Goal: Task Accomplishment & Management: Complete application form

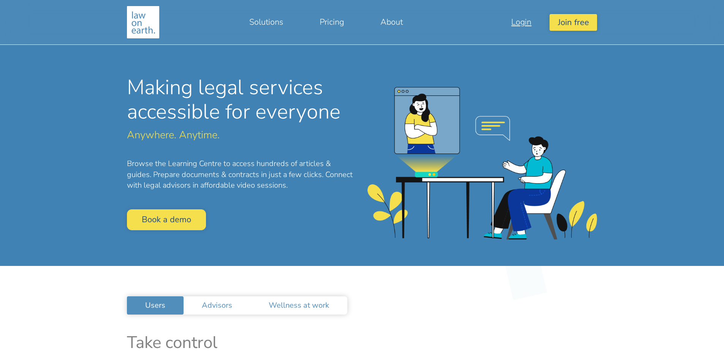
click at [518, 25] on link "Login" at bounding box center [521, 22] width 57 height 18
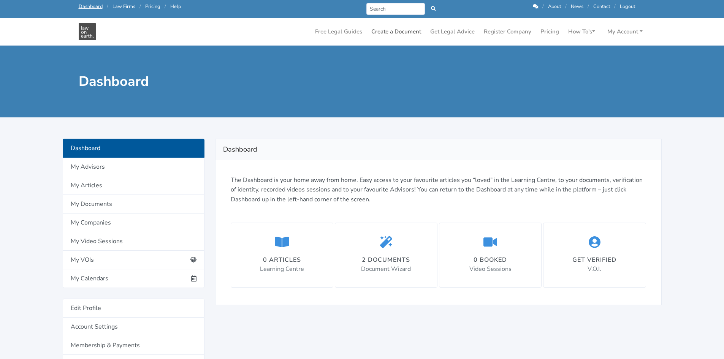
click at [404, 33] on link "Create a Document" at bounding box center [396, 31] width 56 height 15
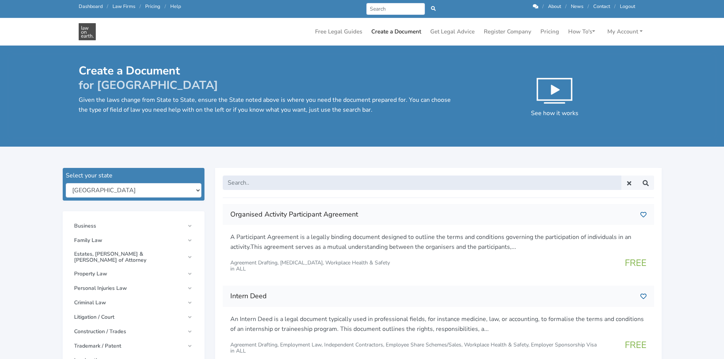
click at [263, 184] on input "text" at bounding box center [422, 183] width 399 height 14
type input "contract"
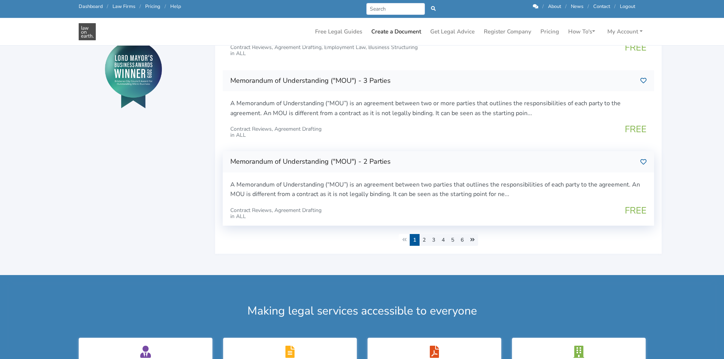
scroll to position [342, 0]
click at [423, 240] on link "2" at bounding box center [424, 240] width 10 height 12
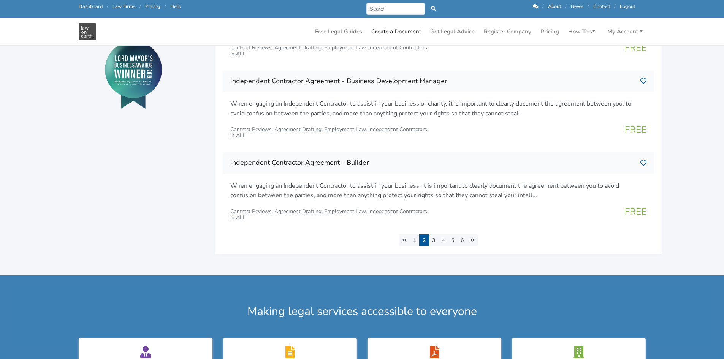
scroll to position [341, 0]
click at [434, 238] on link "3" at bounding box center [434, 240] width 10 height 12
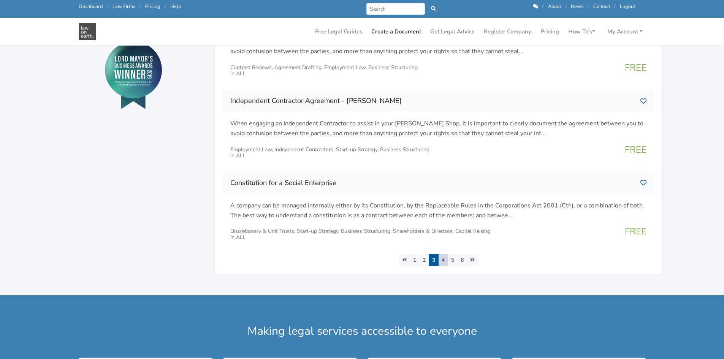
scroll to position [341, 0]
click at [444, 260] on link "4" at bounding box center [443, 260] width 10 height 12
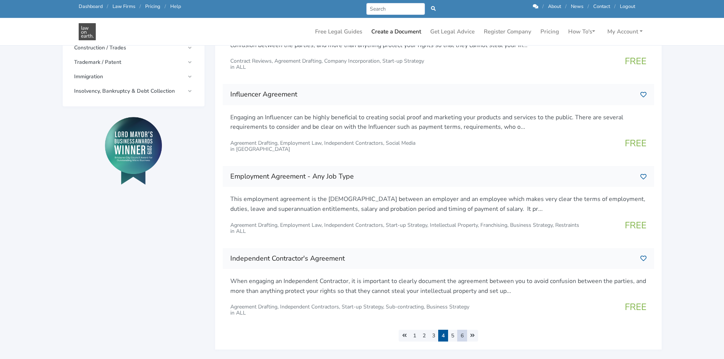
scroll to position [265, 0]
click at [454, 334] on link "5" at bounding box center [453, 335] width 10 height 12
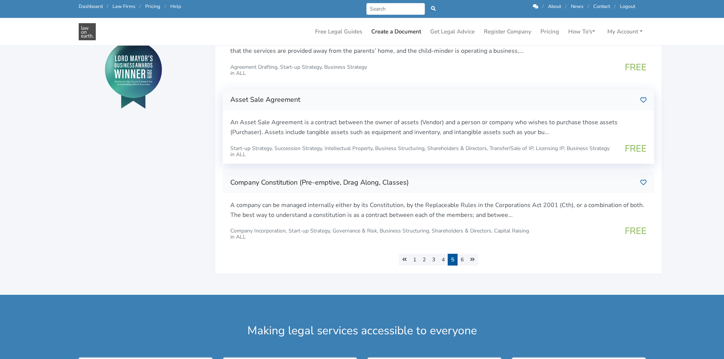
scroll to position [342, 0]
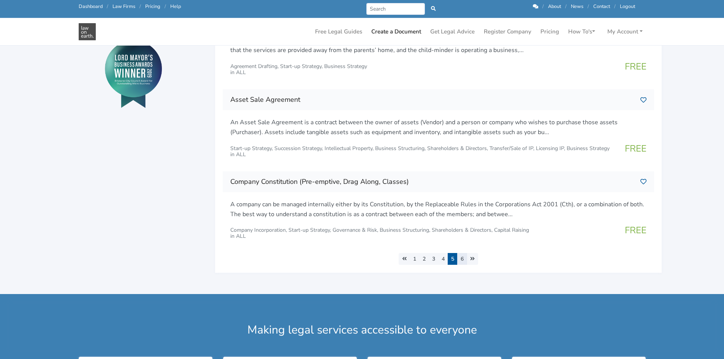
click at [464, 261] on link "6" at bounding box center [462, 259] width 10 height 12
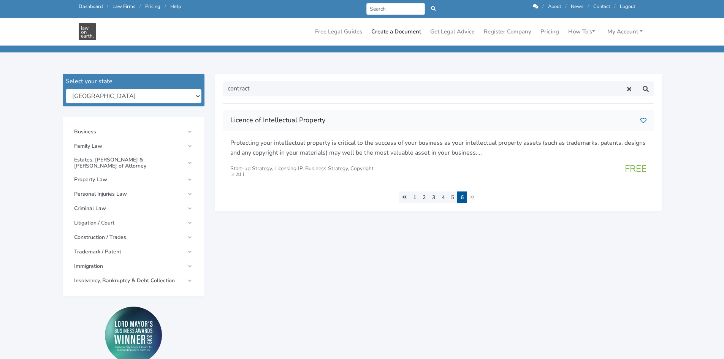
scroll to position [76, 0]
click at [161, 131] on span "Business" at bounding box center [129, 131] width 111 height 6
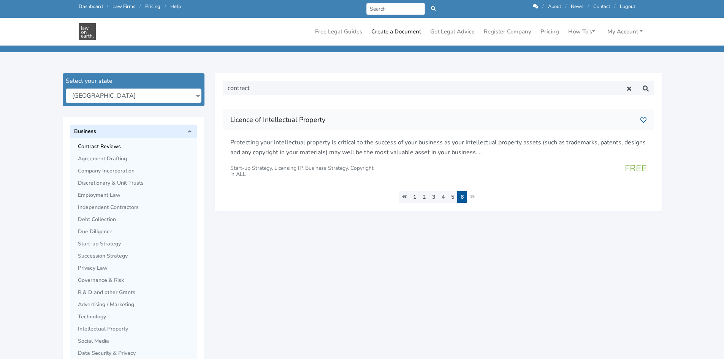
click at [93, 145] on span "Contract Reviews" at bounding box center [135, 147] width 115 height 6
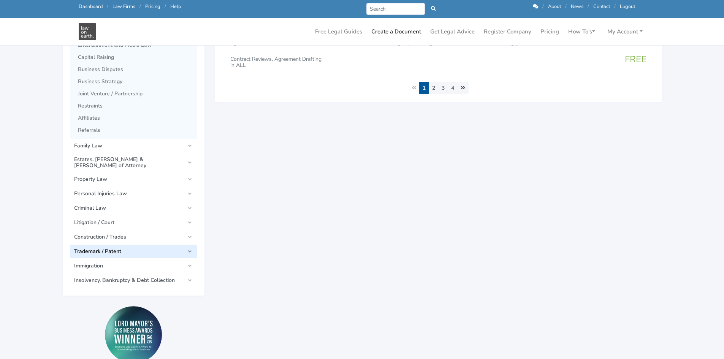
scroll to position [494, 0]
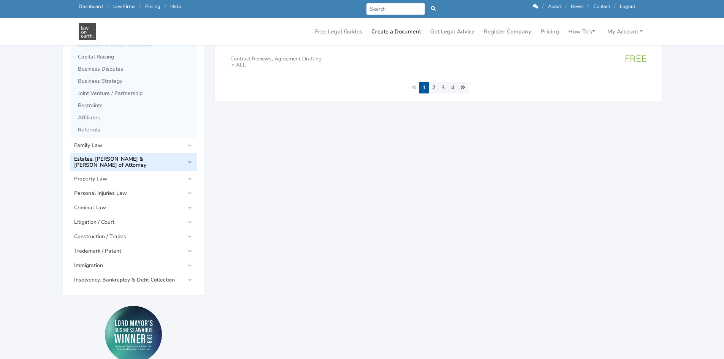
click at [150, 162] on span "Estates, [PERSON_NAME] & [PERSON_NAME] of Attorney" at bounding box center [129, 162] width 111 height 12
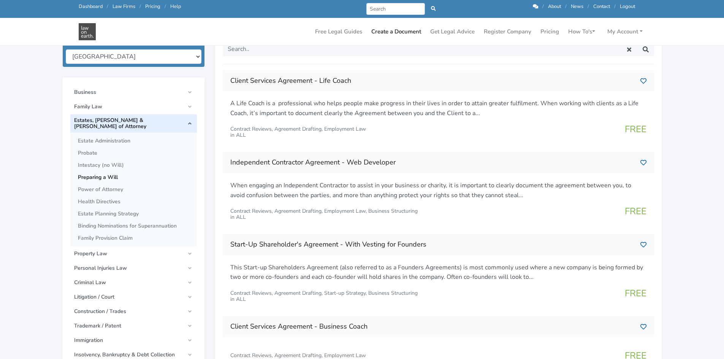
scroll to position [114, 0]
click at [95, 95] on link "Business" at bounding box center [133, 93] width 127 height 14
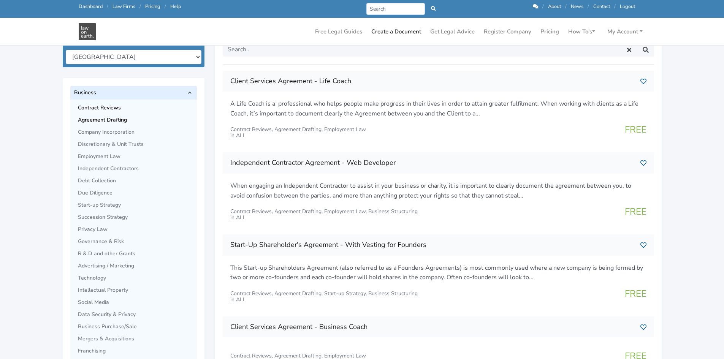
click at [125, 120] on span "Agreement Drafting" at bounding box center [135, 120] width 115 height 6
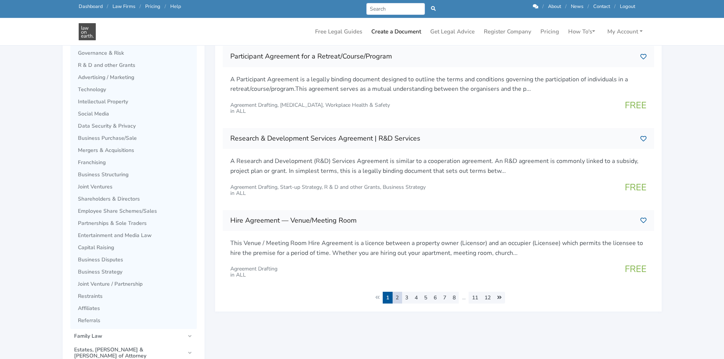
scroll to position [303, 0]
click at [396, 298] on link "2" at bounding box center [397, 297] width 10 height 12
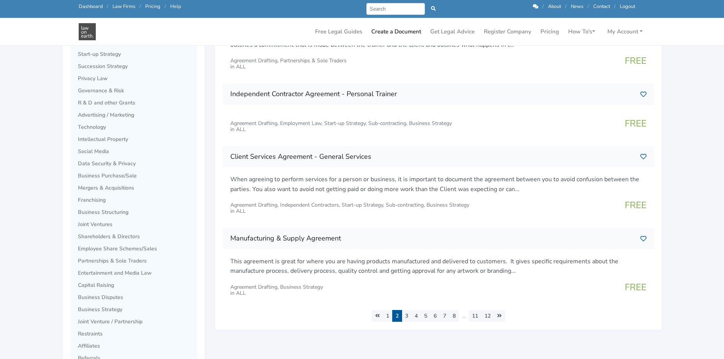
scroll to position [266, 0]
click at [407, 318] on link "3" at bounding box center [407, 316] width 10 height 12
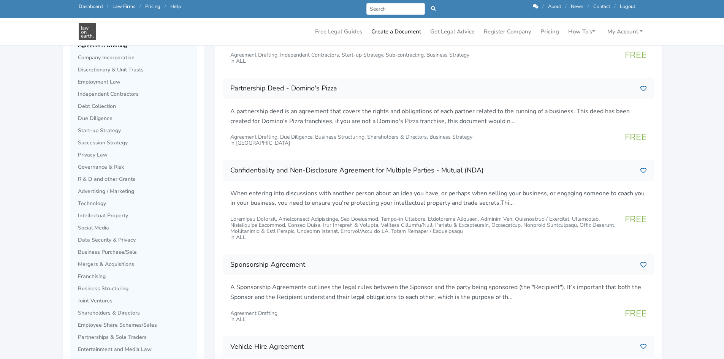
scroll to position [189, 0]
click at [643, 168] on icon at bounding box center [643, 169] width 6 height 6
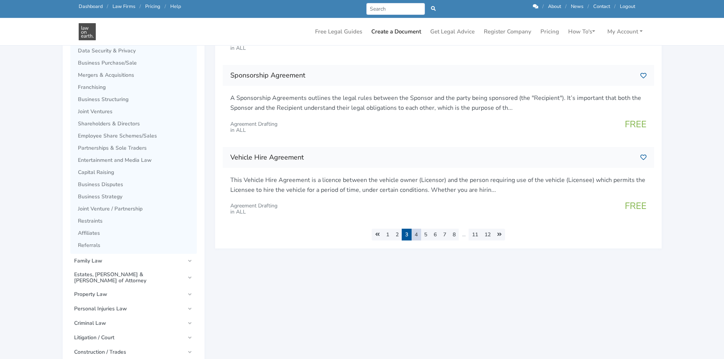
scroll to position [379, 0]
click at [415, 235] on link "4" at bounding box center [416, 234] width 10 height 12
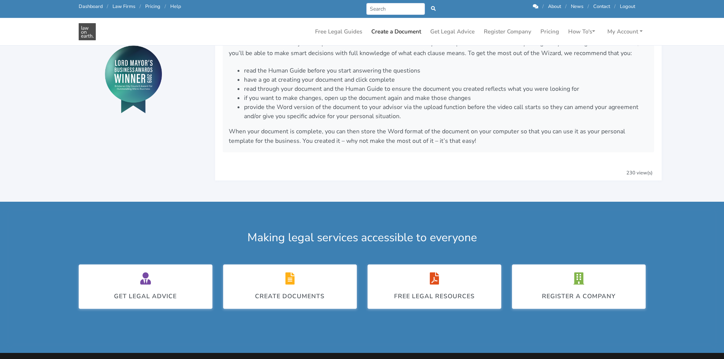
scroll to position [301, 0]
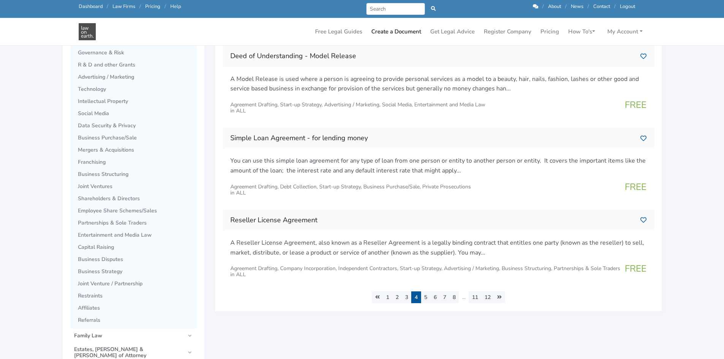
scroll to position [304, 0]
click at [424, 295] on link "5" at bounding box center [426, 297] width 10 height 12
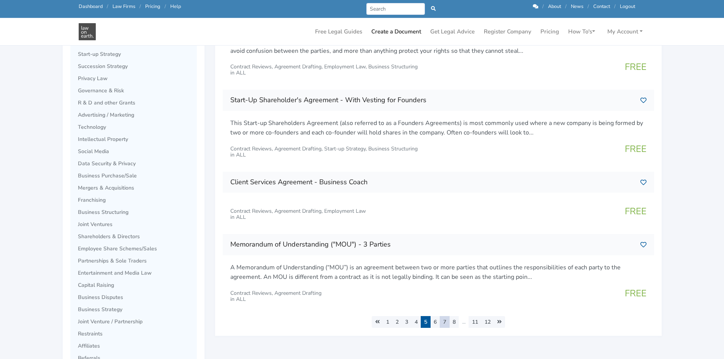
scroll to position [266, 0]
click at [433, 321] on link "6" at bounding box center [435, 322] width 10 height 12
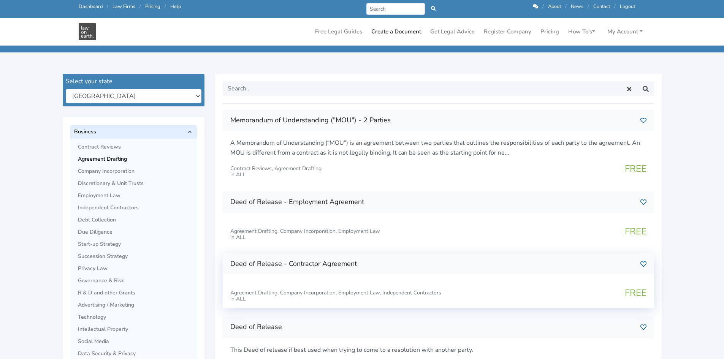
scroll to position [76, 0]
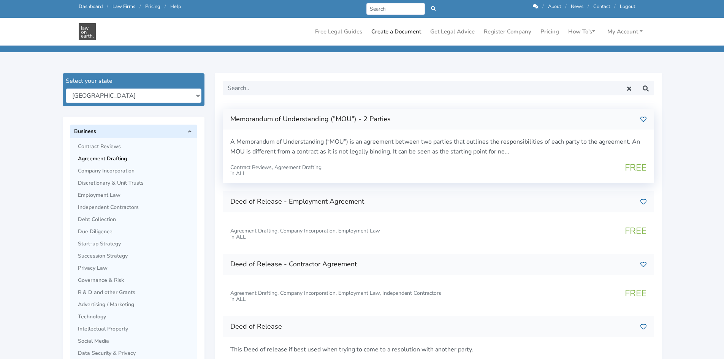
click at [399, 150] on p "A Memorandum of Understanding (“MOU”) is an agreement between two parties that …" at bounding box center [438, 146] width 416 height 19
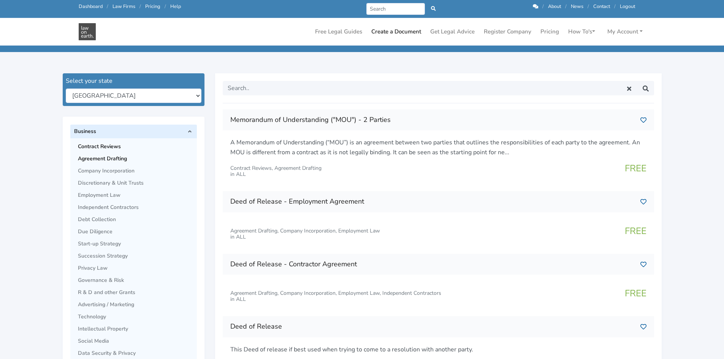
click at [119, 150] on link "Contract Reviews" at bounding box center [137, 147] width 119 height 12
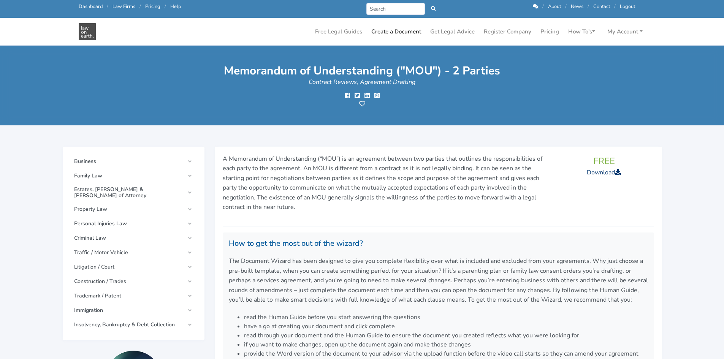
click at [604, 173] on link "Download" at bounding box center [604, 172] width 34 height 8
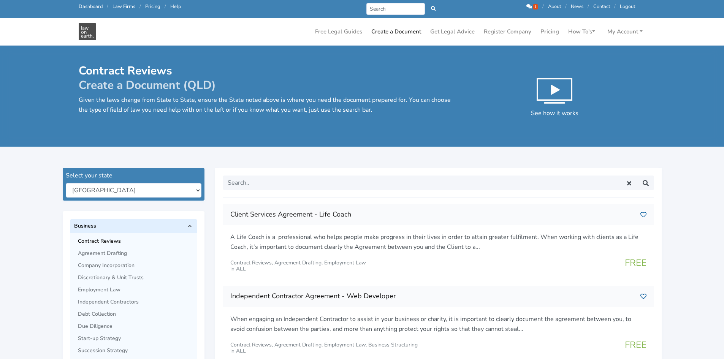
click at [406, 185] on input "text" at bounding box center [422, 183] width 399 height 14
type input "services"
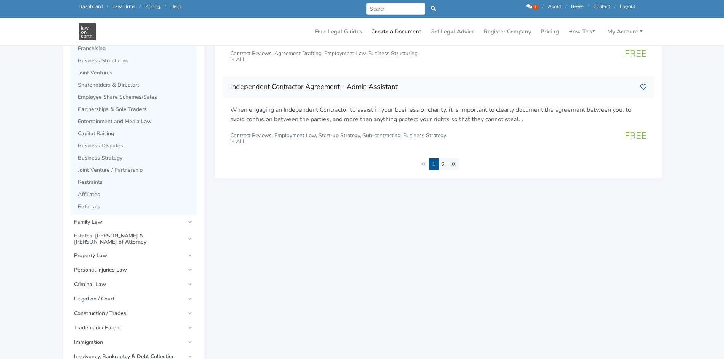
scroll to position [417, 0]
click at [444, 161] on link "2" at bounding box center [443, 164] width 10 height 12
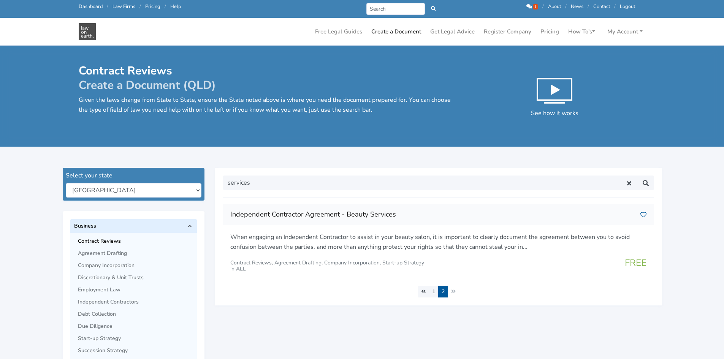
click at [535, 5] on span "1" at bounding box center [535, 6] width 5 height 5
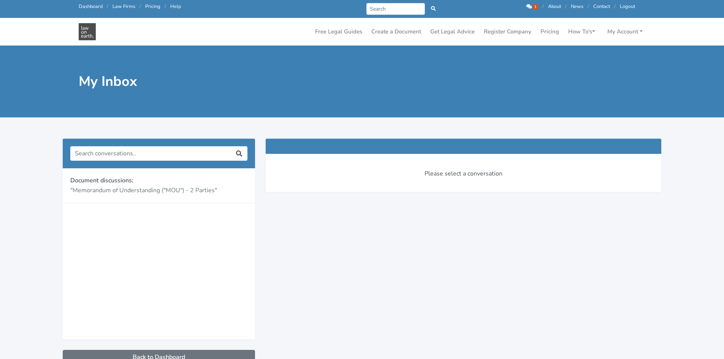
click at [530, 5] on icon at bounding box center [528, 6] width 5 height 5
click at [334, 28] on link "Free Legal Guides" at bounding box center [338, 31] width 53 height 15
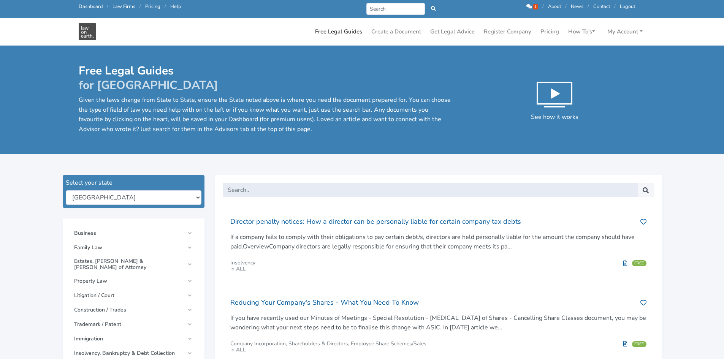
click at [359, 190] on input "text" at bounding box center [430, 190] width 415 height 14
type input "contract"
click at [637, 183] on button "submit" at bounding box center [645, 190] width 17 height 14
click at [333, 189] on input "text" at bounding box center [430, 190] width 415 height 14
type input "contract"
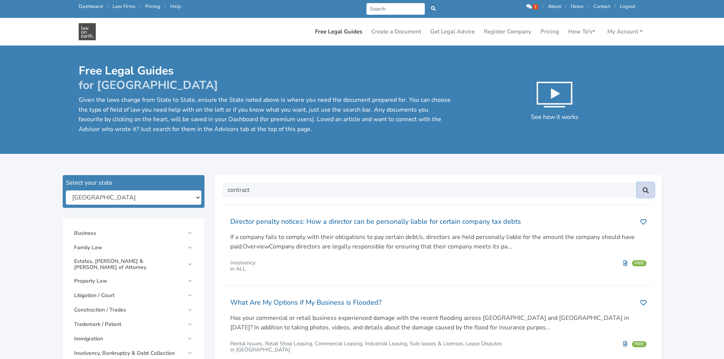
click at [649, 191] on icon "submit" at bounding box center [646, 190] width 8 height 6
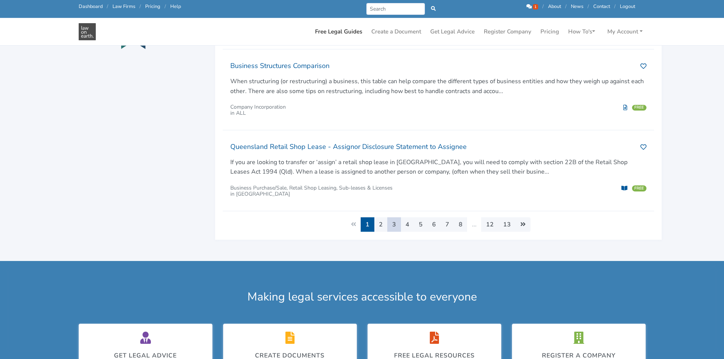
scroll to position [380, 0]
click at [385, 227] on link "2" at bounding box center [381, 224] width 14 height 14
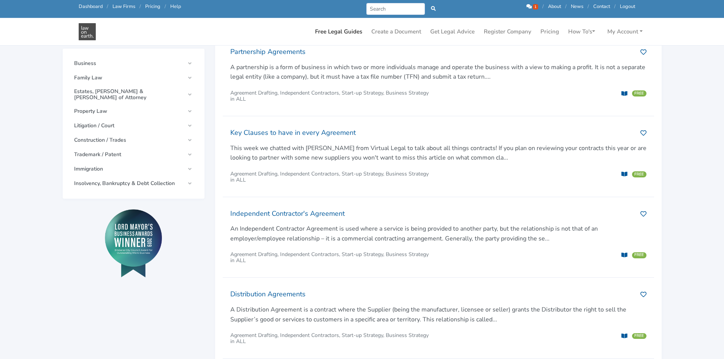
scroll to position [151, 0]
click at [484, 236] on p "An Independent Contractor Agreement is used where a service is being provided t…" at bounding box center [438, 232] width 416 height 19
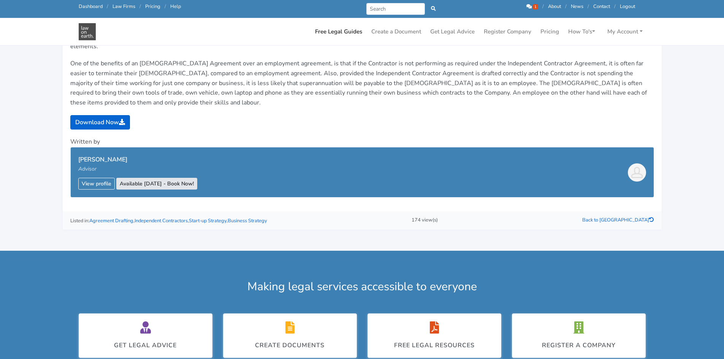
scroll to position [152, 0]
click at [161, 178] on link "Available [DATE] - Book Now!" at bounding box center [156, 184] width 81 height 12
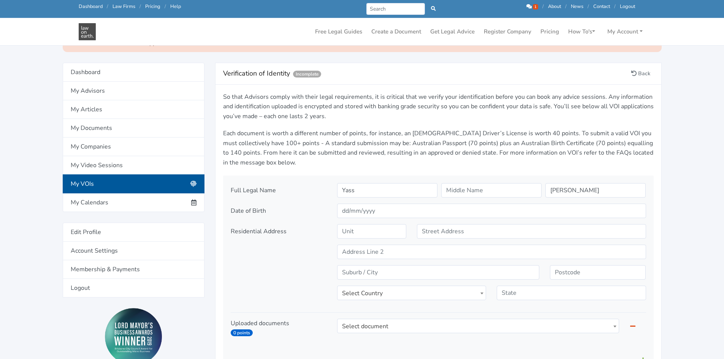
scroll to position [76, 0]
click at [403, 188] on input "Yass" at bounding box center [387, 190] width 100 height 14
click at [366, 193] on input "Yass-MArie" at bounding box center [387, 190] width 100 height 14
type input "[PERSON_NAME]"
click at [476, 192] on input "text" at bounding box center [491, 190] width 100 height 14
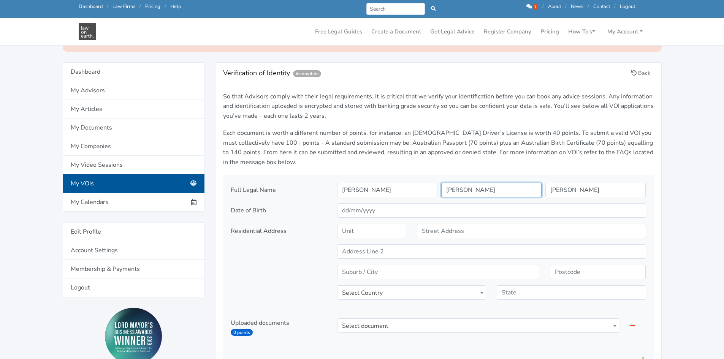
type input "[PERSON_NAME]"
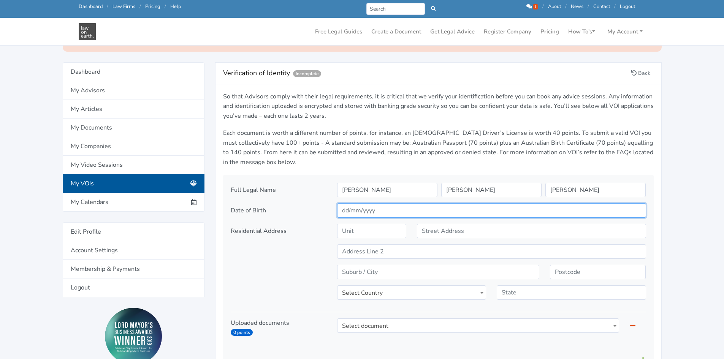
click at [420, 212] on input "text" at bounding box center [491, 210] width 309 height 14
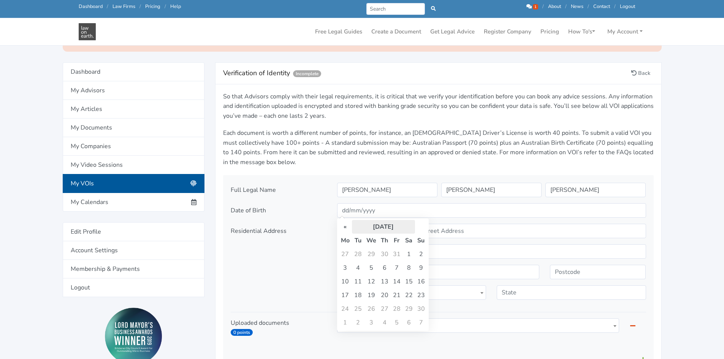
click at [378, 224] on th "September 2007" at bounding box center [383, 227] width 63 height 14
click at [341, 228] on th "«" at bounding box center [344, 227] width 11 height 14
click at [342, 228] on th "«" at bounding box center [344, 227] width 11 height 14
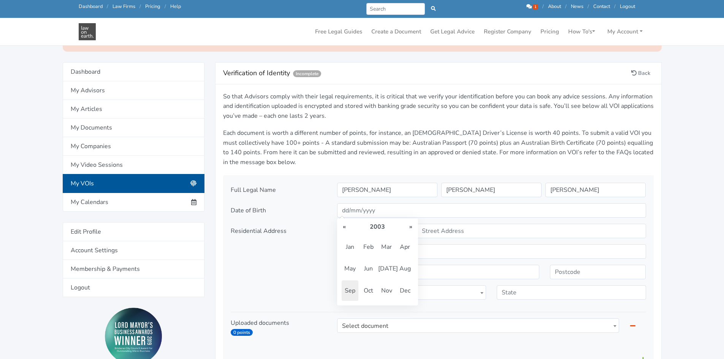
click at [342, 228] on th "«" at bounding box center [344, 227] width 11 height 14
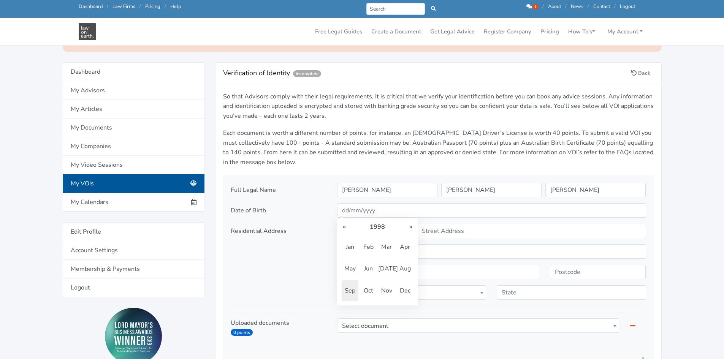
click at [342, 228] on th "«" at bounding box center [344, 227] width 11 height 14
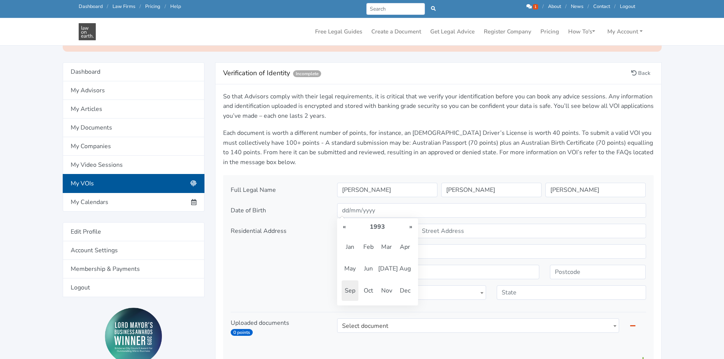
click at [342, 228] on th "«" at bounding box center [344, 227] width 11 height 14
click at [343, 228] on th "«" at bounding box center [344, 227] width 11 height 14
click at [385, 245] on span "Mar" at bounding box center [386, 247] width 17 height 21
click at [384, 282] on td "15" at bounding box center [384, 282] width 12 height 14
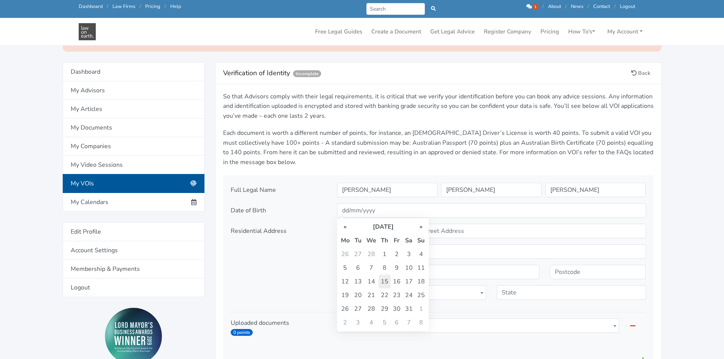
type input "15/03/1990"
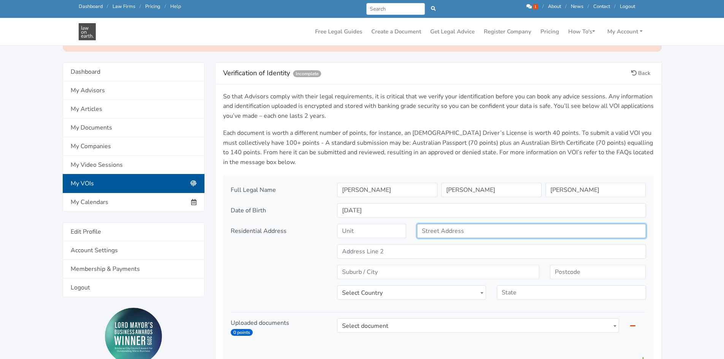
click at [429, 233] on input "text" at bounding box center [531, 231] width 229 height 14
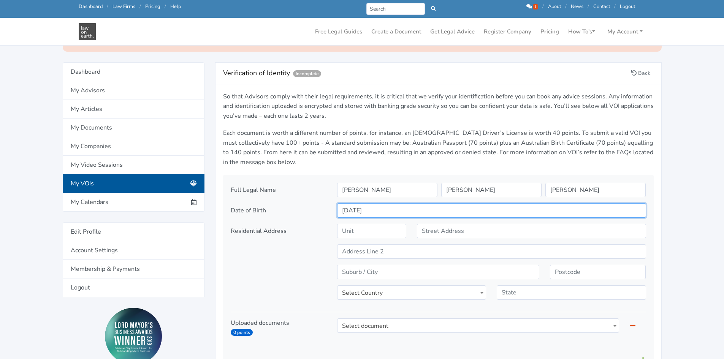
click at [444, 214] on input "15/03/1990" at bounding box center [491, 210] width 309 height 14
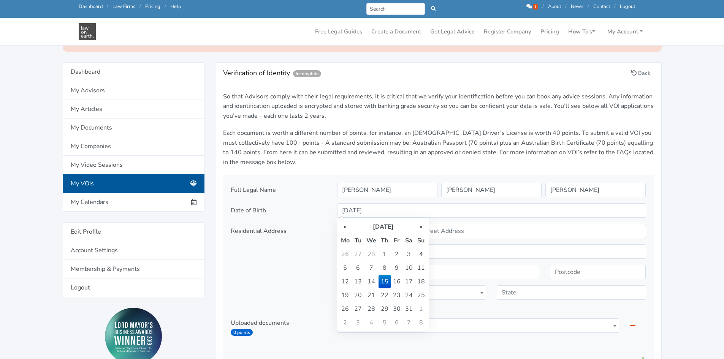
click at [453, 239] on div "Select Country" at bounding box center [492, 265] width 320 height 82
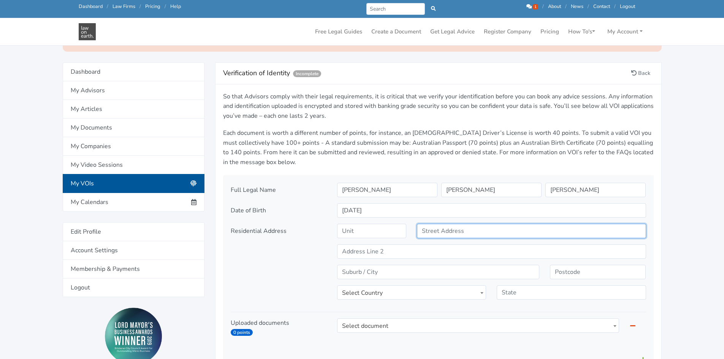
click at [445, 232] on input "text" at bounding box center [531, 231] width 229 height 14
click at [445, 237] on input "text" at bounding box center [531, 231] width 229 height 14
type input "2"
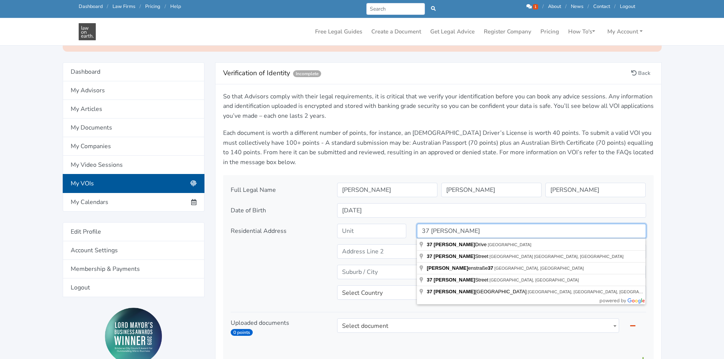
type input "37 Margaret St"
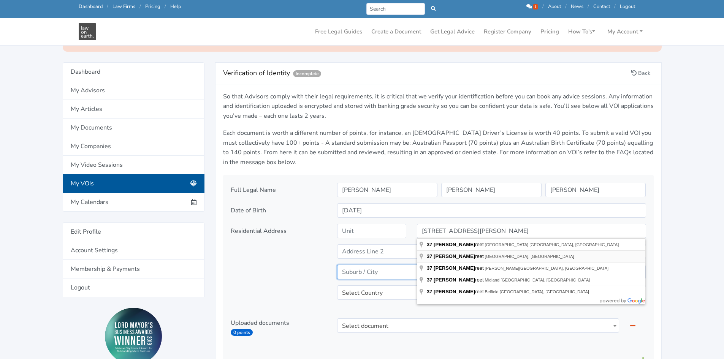
type input "Camp Hill"
type input "4152"
type input "37 Margaret St"
select select "AU"
type input "QLD"
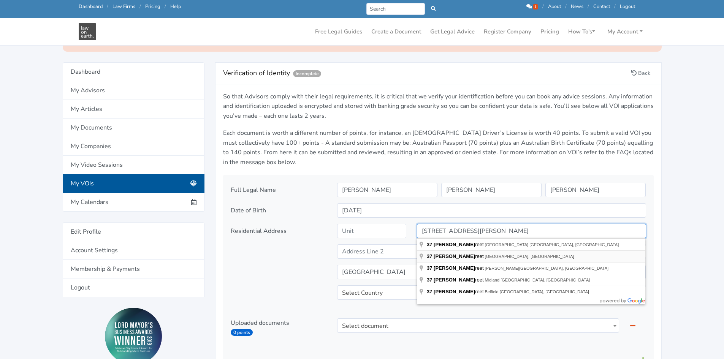
select select "AU"
type input "37 Margaret St"
type input "Camp Hill"
type input "4152"
select select "QLD"
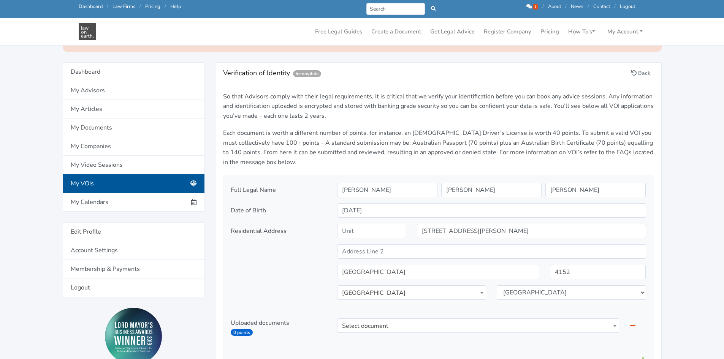
click at [300, 279] on div "Residential Address" at bounding box center [278, 265] width 106 height 82
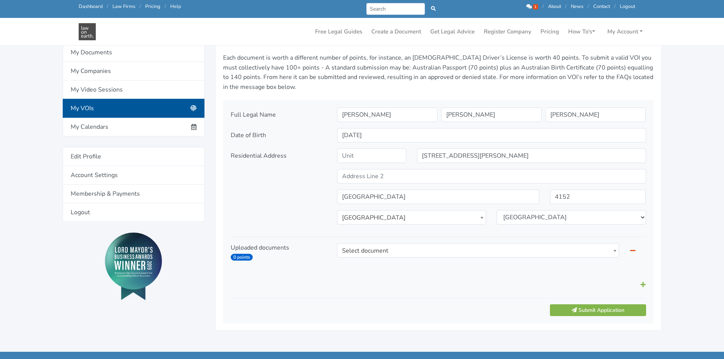
scroll to position [151, 0]
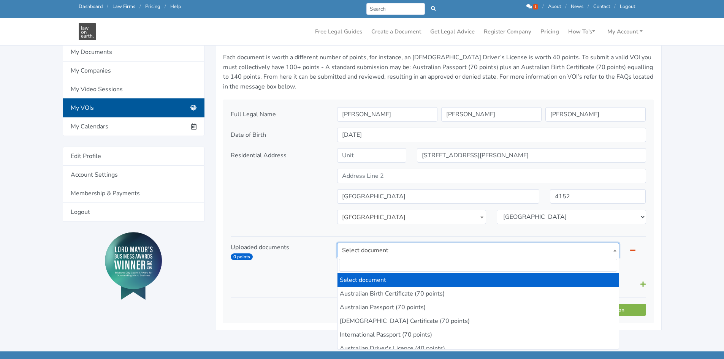
click at [378, 250] on span "Select document" at bounding box center [478, 250] width 282 height 14
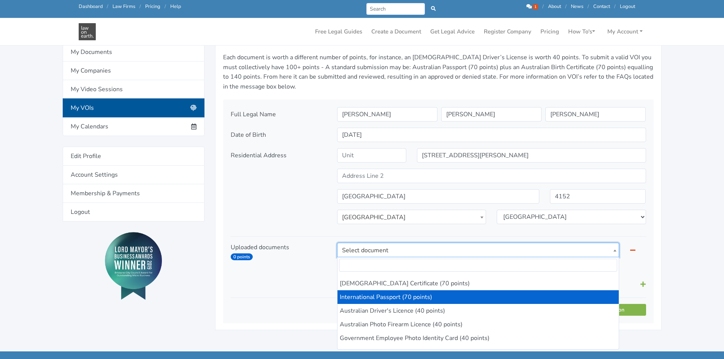
scroll to position [38, 0]
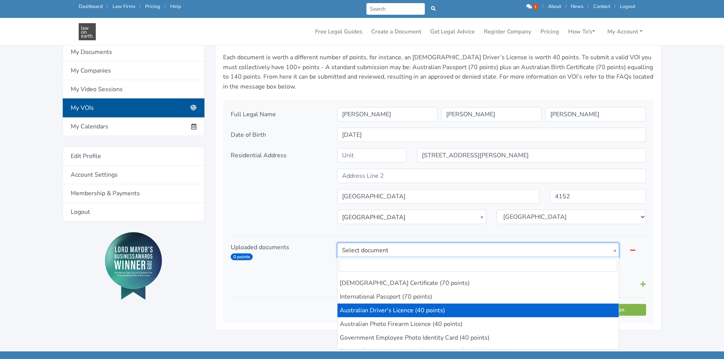
select select "4"
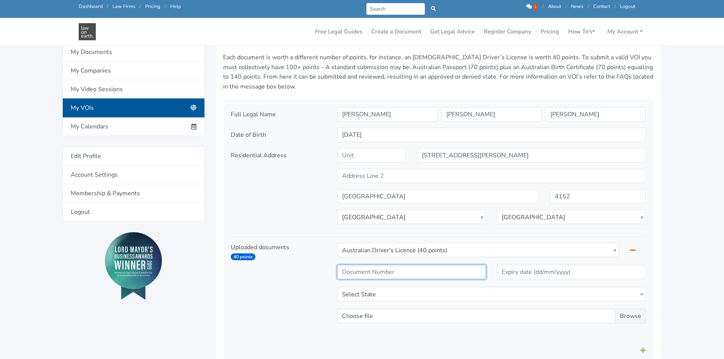
click at [426, 275] on input "text" at bounding box center [411, 272] width 149 height 14
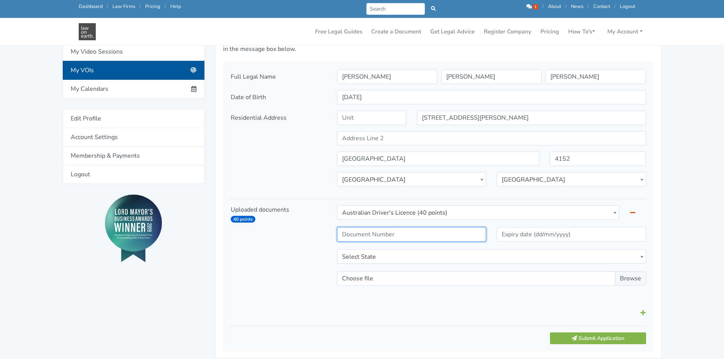
scroll to position [189, 0]
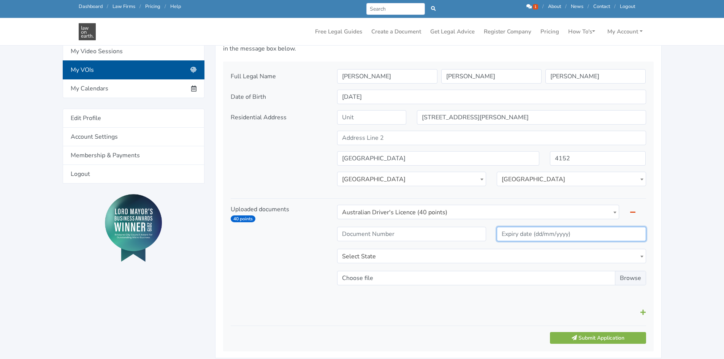
click at [543, 238] on input "text" at bounding box center [571, 234] width 149 height 14
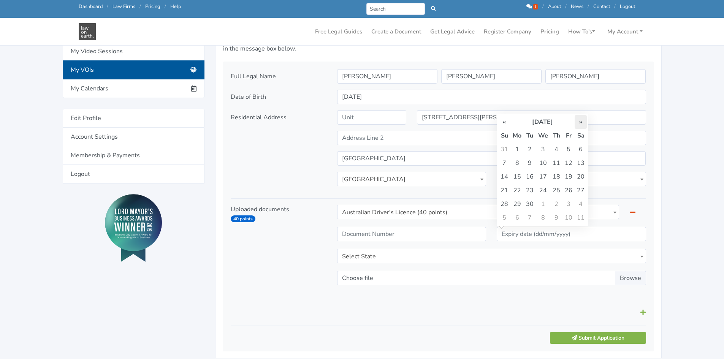
click at [578, 120] on th "»" at bounding box center [581, 122] width 12 height 14
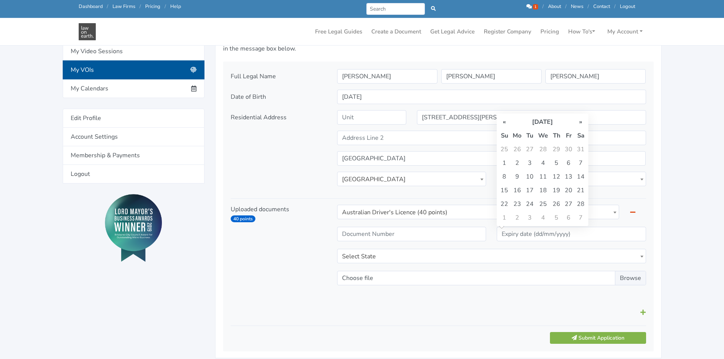
click at [578, 120] on th "»" at bounding box center [581, 122] width 12 height 14
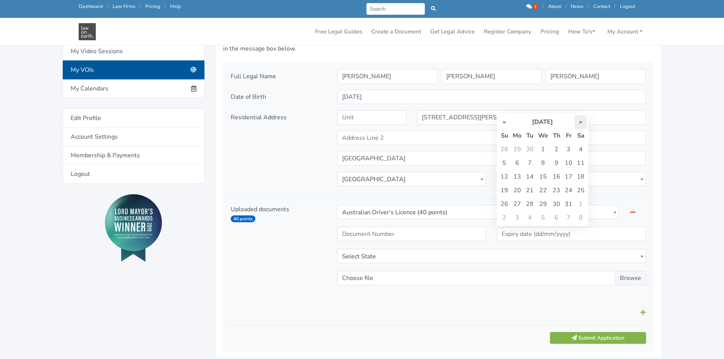
click at [578, 120] on th "»" at bounding box center [581, 122] width 12 height 14
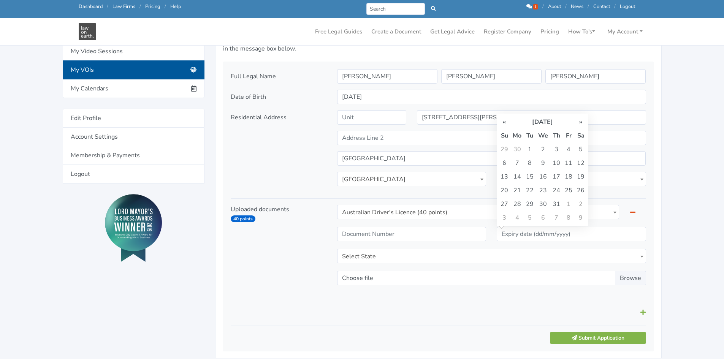
click at [578, 120] on th "»" at bounding box center [581, 122] width 12 height 14
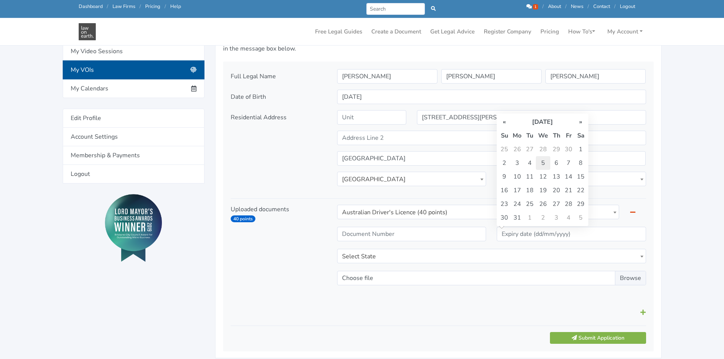
click at [545, 163] on td "5" at bounding box center [543, 163] width 14 height 14
type input "05/05/2027"
click at [440, 232] on input "text" at bounding box center [411, 234] width 149 height 14
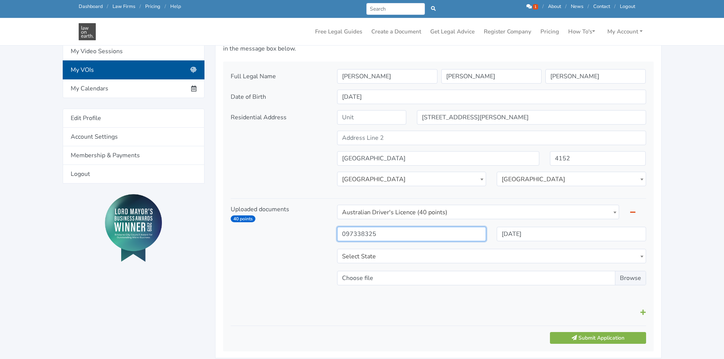
type input "097338325"
click at [473, 254] on span "Select State" at bounding box center [491, 256] width 308 height 14
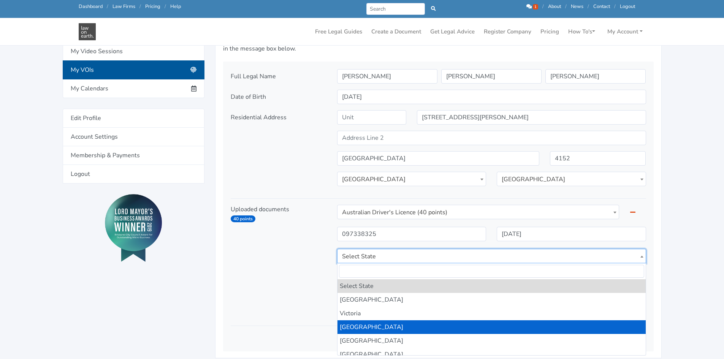
select select "QLD"
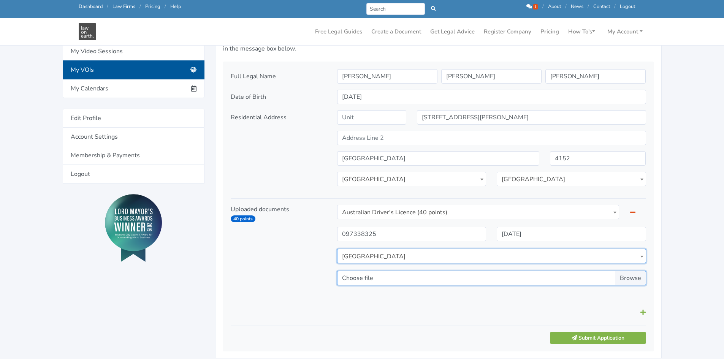
click at [405, 280] on input "Choose file" at bounding box center [491, 278] width 309 height 14
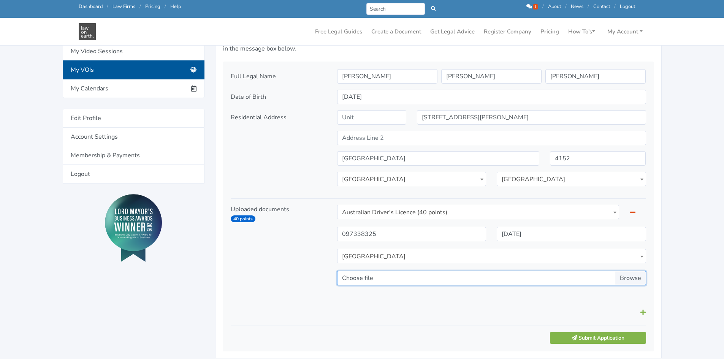
type input "C:\fakepath\Y Seccombe front of license.jpg"
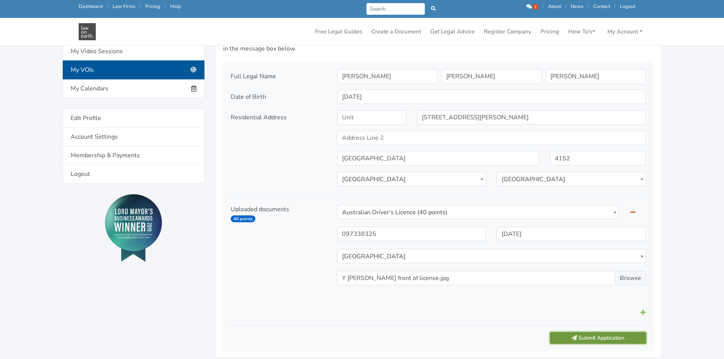
click at [592, 341] on button "Submit Application" at bounding box center [598, 338] width 96 height 12
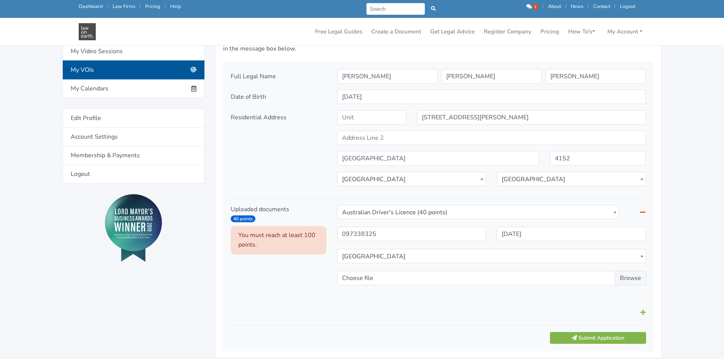
scroll to position [190, 0]
click at [639, 308] on div at bounding box center [438, 312] width 426 height 14
click at [641, 312] on icon at bounding box center [642, 312] width 5 height 6
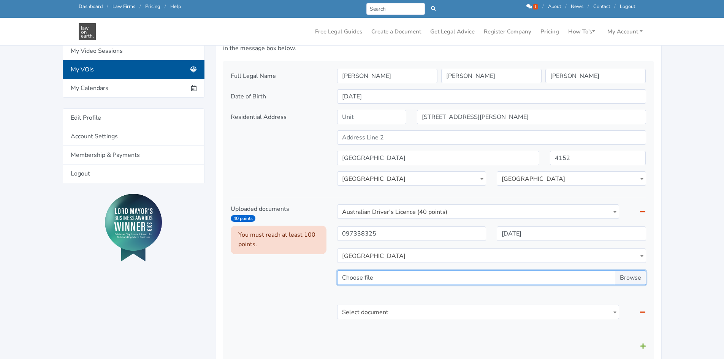
click at [635, 280] on input "Choose file" at bounding box center [491, 278] width 309 height 14
type input "C:\fakepath\Y Seccombe front of license.jpg"
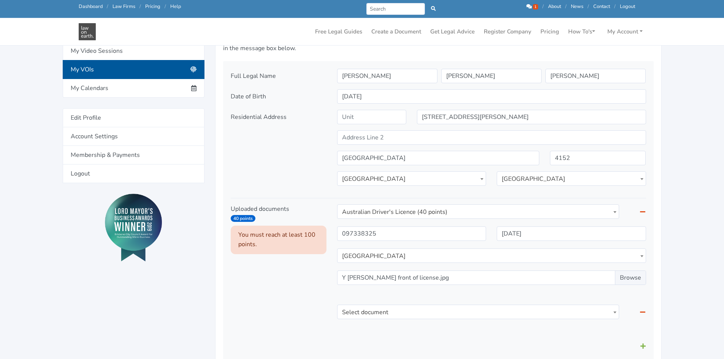
click at [590, 315] on span "Select document" at bounding box center [478, 312] width 282 height 14
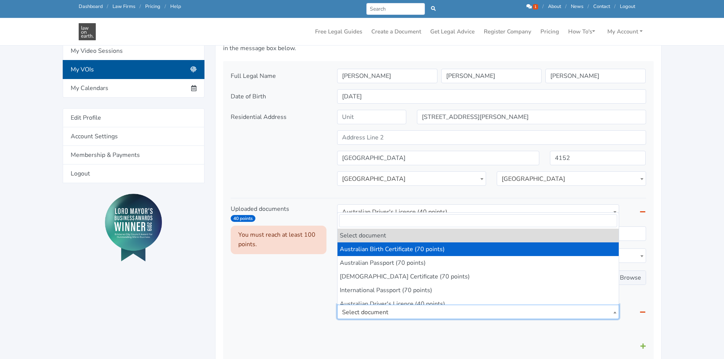
select select "0"
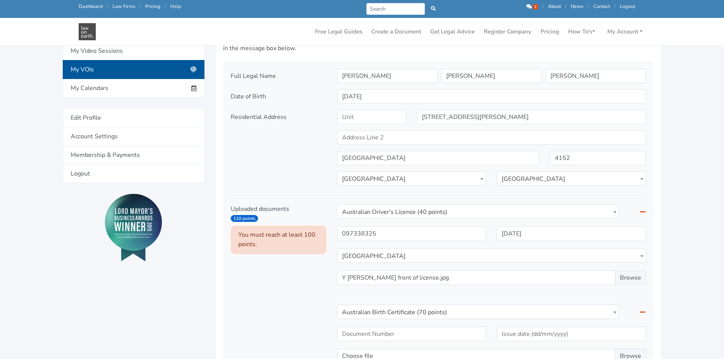
click at [264, 295] on div "Uploaded documents 110 points You must reach at least 100 points." at bounding box center [278, 293] width 106 height 179
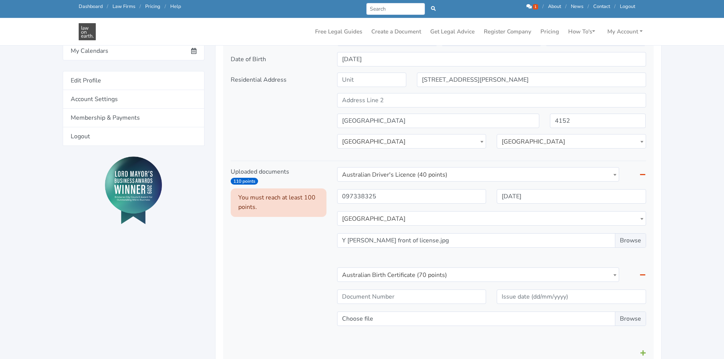
scroll to position [227, 0]
click at [434, 295] on input "text" at bounding box center [411, 296] width 149 height 14
type input "1990/5586"
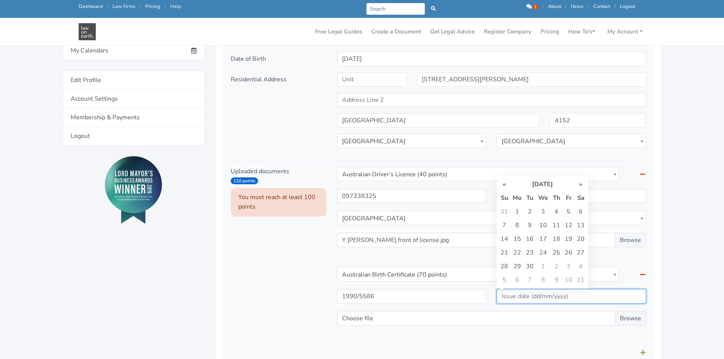
click at [510, 295] on input "text" at bounding box center [571, 296] width 149 height 14
click at [508, 183] on th "«" at bounding box center [504, 184] width 12 height 14
click at [555, 253] on td "24" at bounding box center [556, 253] width 12 height 14
type input "24/07/2025"
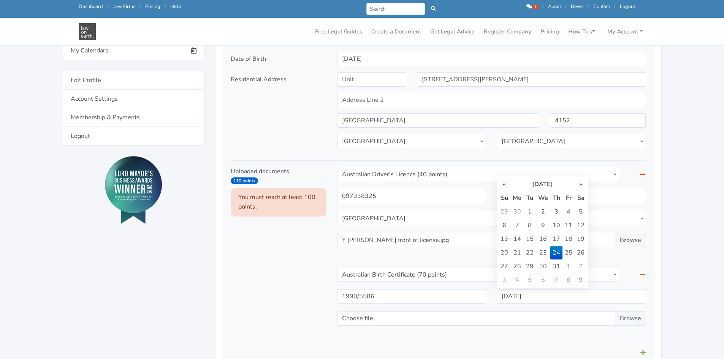
click at [428, 310] on div "1990/5586 24/07/2025 Choose file" at bounding box center [492, 311] width 320 height 44
click at [472, 328] on div "1990/5586 24/07/2025 Choose file" at bounding box center [492, 311] width 320 height 44
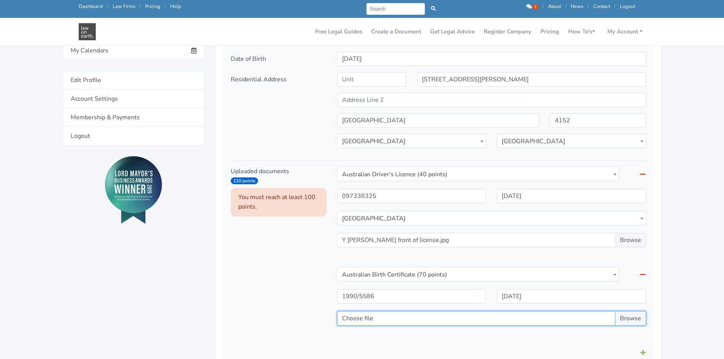
click at [472, 321] on input "Choose file" at bounding box center [491, 318] width 309 height 14
click at [629, 320] on input "Choose file" at bounding box center [491, 318] width 309 height 14
type input "C:\fakepath\IMG_5586.jpeg"
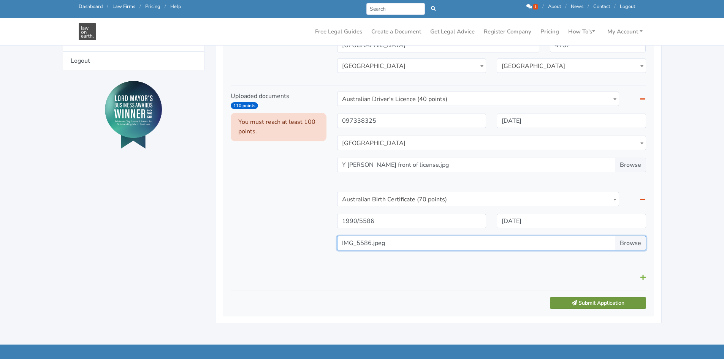
scroll to position [303, 0]
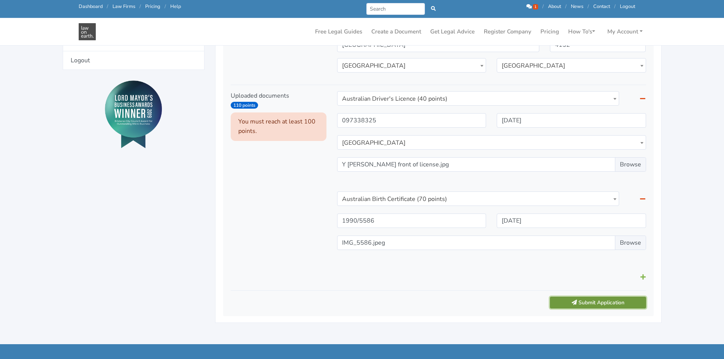
click at [605, 303] on button "Submit Application" at bounding box center [598, 303] width 96 height 12
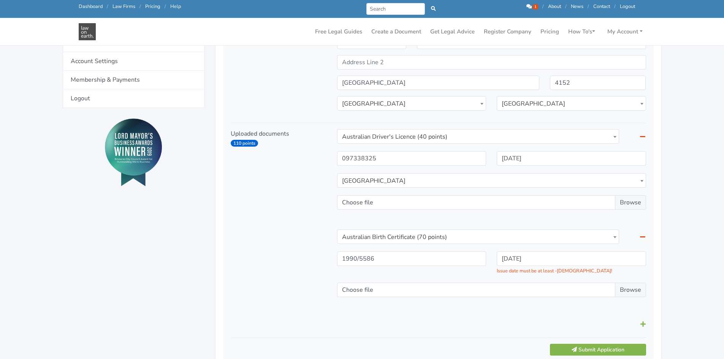
scroll to position [266, 0]
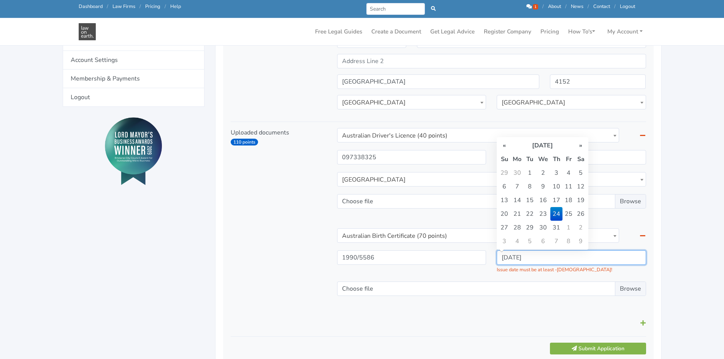
click at [627, 254] on input "24/07/2025" at bounding box center [571, 257] width 149 height 14
click at [535, 143] on th "[DATE]" at bounding box center [542, 146] width 64 height 14
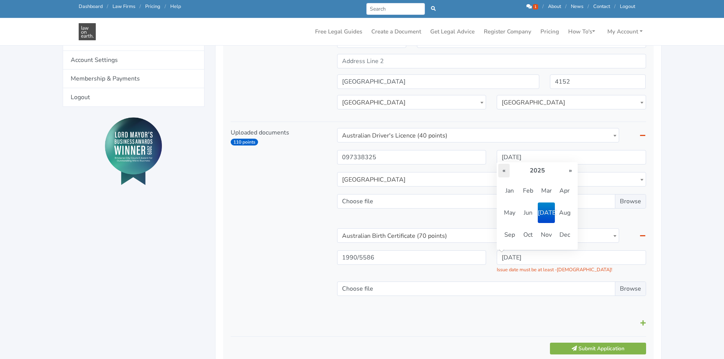
click at [503, 171] on th "«" at bounding box center [503, 171] width 11 height 14
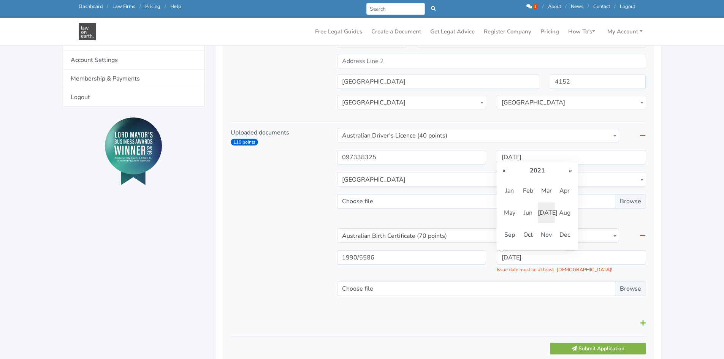
click at [503, 171] on th "«" at bounding box center [503, 171] width 11 height 14
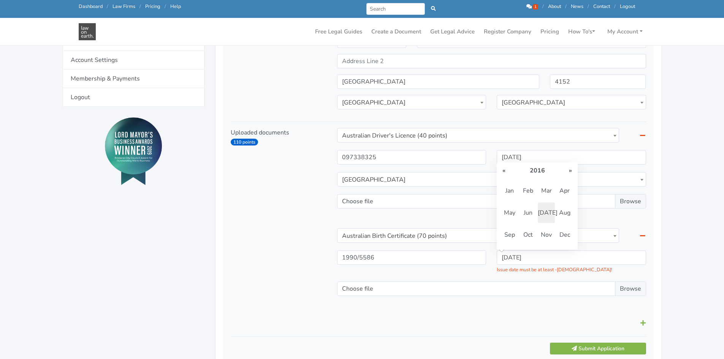
click at [503, 171] on th "«" at bounding box center [503, 171] width 11 height 14
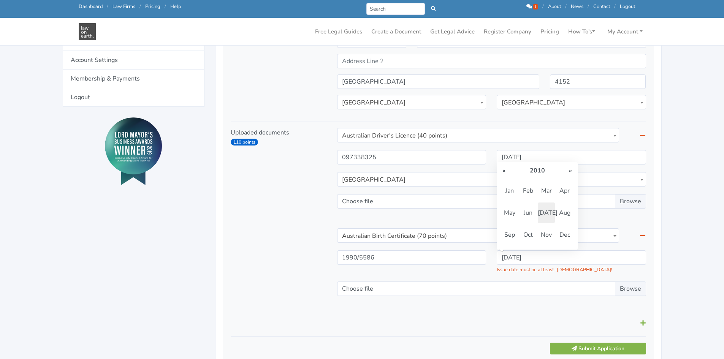
click at [503, 171] on th "«" at bounding box center [503, 171] width 11 height 14
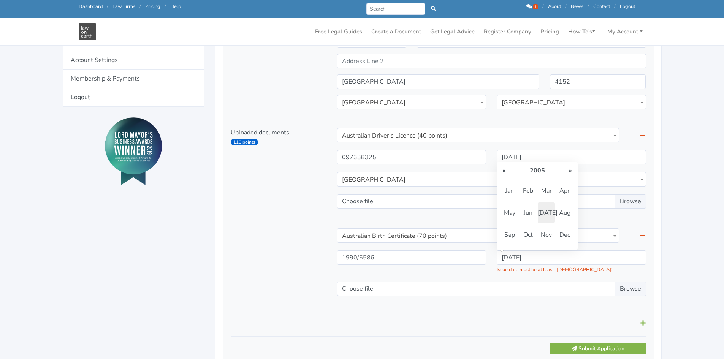
click at [503, 171] on th "«" at bounding box center [503, 171] width 11 height 14
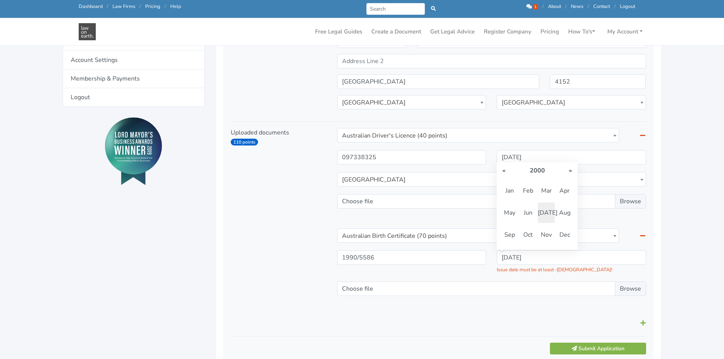
click at [503, 171] on th "«" at bounding box center [503, 171] width 11 height 14
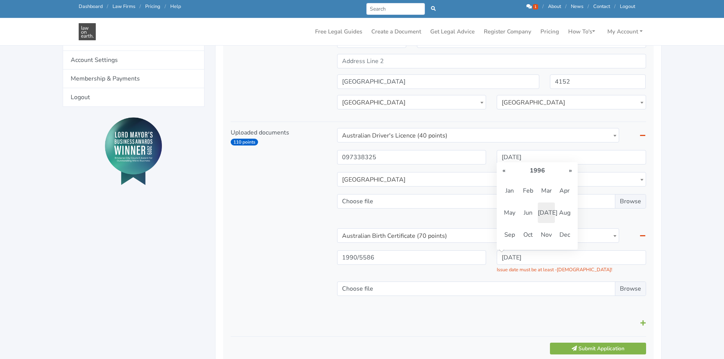
click at [503, 171] on th "«" at bounding box center [503, 171] width 11 height 14
click at [504, 171] on th "«" at bounding box center [503, 171] width 11 height 14
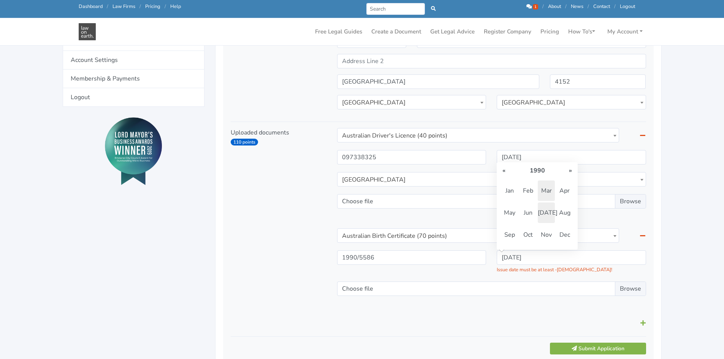
click at [551, 190] on span "Mar" at bounding box center [546, 191] width 17 height 21
click at [565, 224] on td "30" at bounding box center [568, 228] width 12 height 14
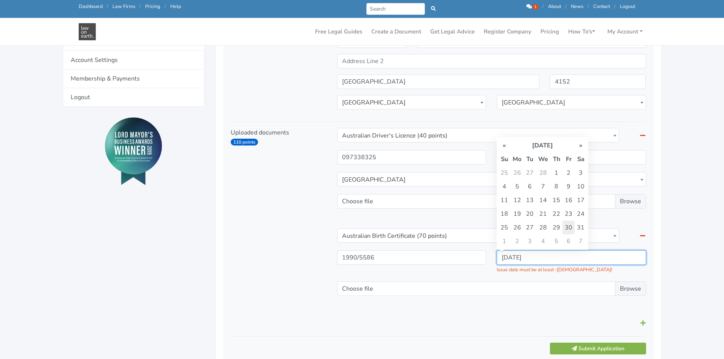
type input "30/03/1990"
click at [605, 313] on div "Select document Australian Birth Certificate (70 points) Australian Passport (7…" at bounding box center [492, 222] width 320 height 188
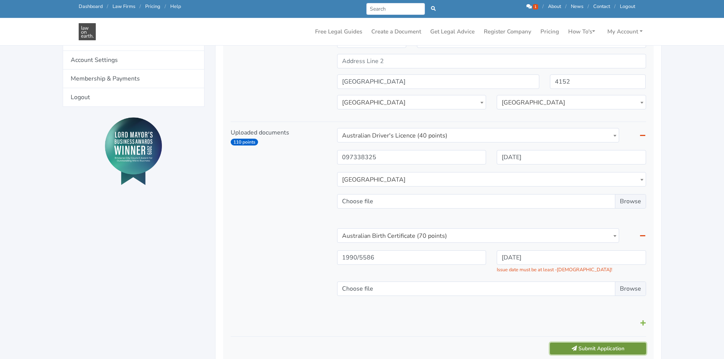
click at [611, 347] on button "Submit Application" at bounding box center [598, 349] width 96 height 12
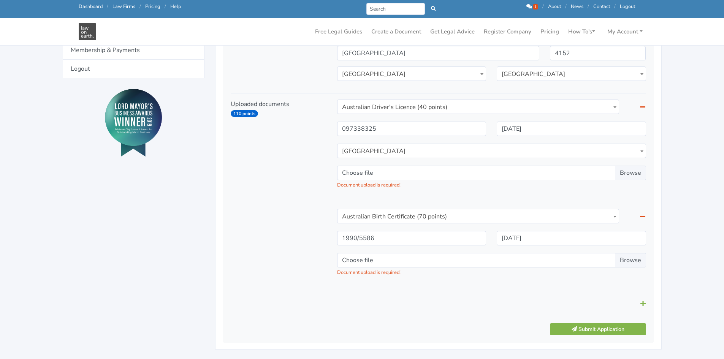
scroll to position [304, 0]
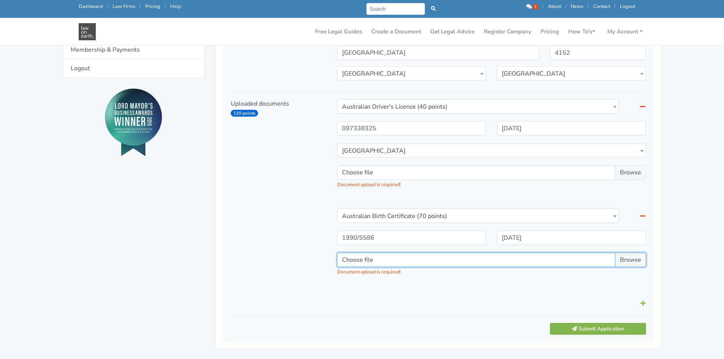
click at [637, 263] on input "Choose file" at bounding box center [491, 260] width 309 height 14
type input "C:\fakepath\IMG_5586.jpeg"
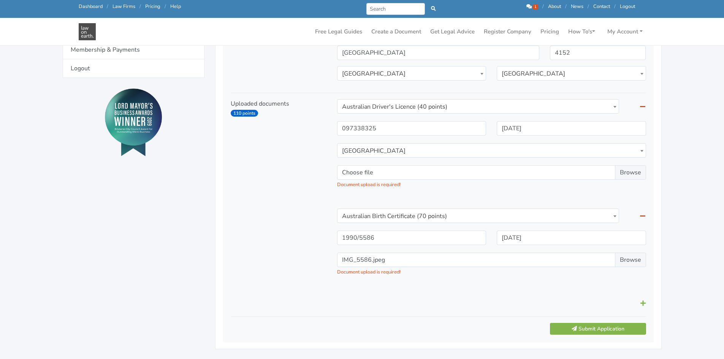
click at [639, 156] on span at bounding box center [642, 151] width 8 height 14
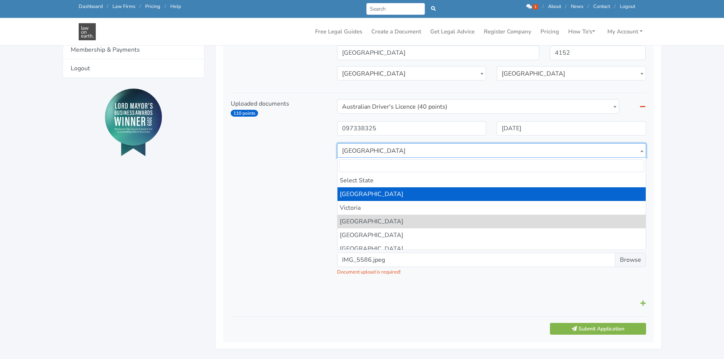
click at [712, 173] on main "Verification of Identity Document upload is required! Document upload is requir…" at bounding box center [362, 33] width 724 height 675
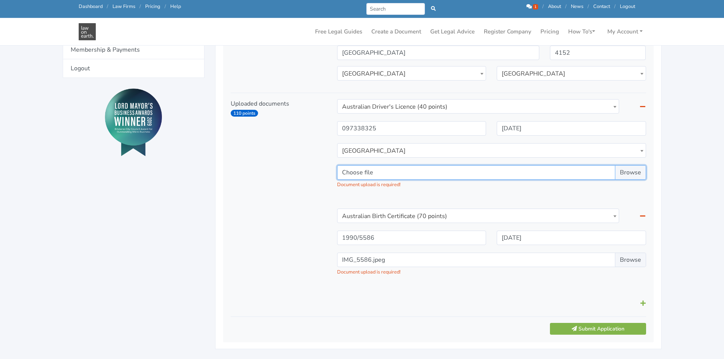
click at [632, 172] on input "Choose file" at bounding box center [491, 172] width 309 height 14
type input "C:\fakepath\Y [PERSON_NAME] front of license.jpg"
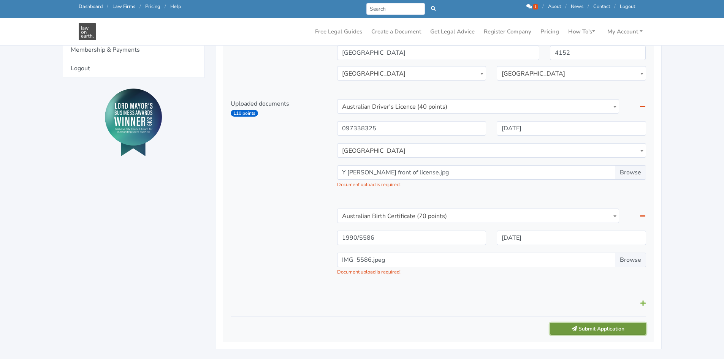
click at [592, 328] on button "Submit Application" at bounding box center [598, 329] width 96 height 12
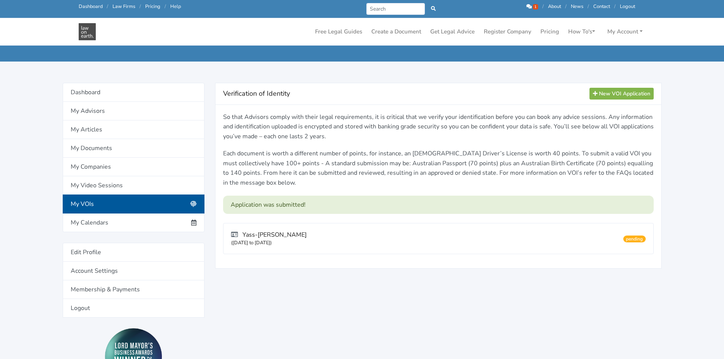
scroll to position [38, 0]
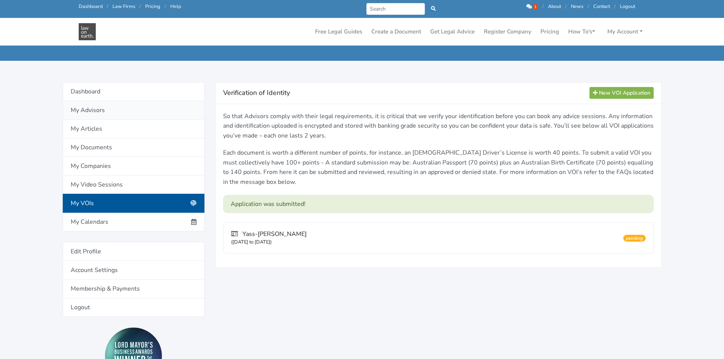
click at [126, 107] on link "My Advisors" at bounding box center [134, 110] width 142 height 19
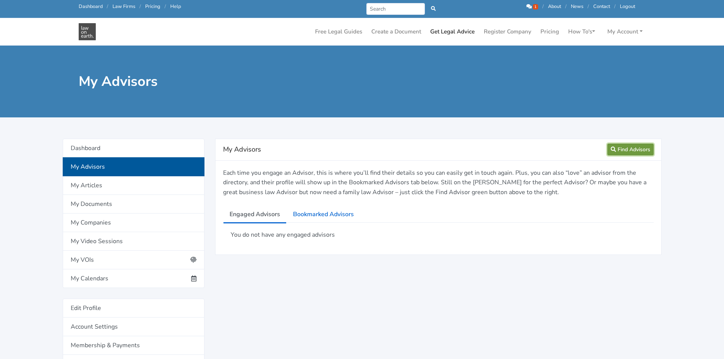
click at [619, 150] on link "Find Advisors" at bounding box center [630, 150] width 46 height 12
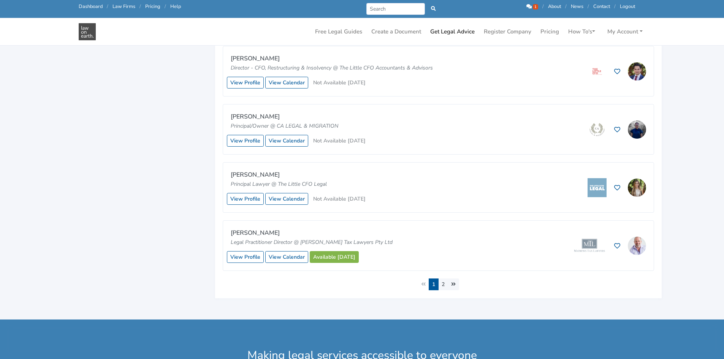
scroll to position [570, 0]
click at [443, 282] on link "2" at bounding box center [443, 284] width 10 height 12
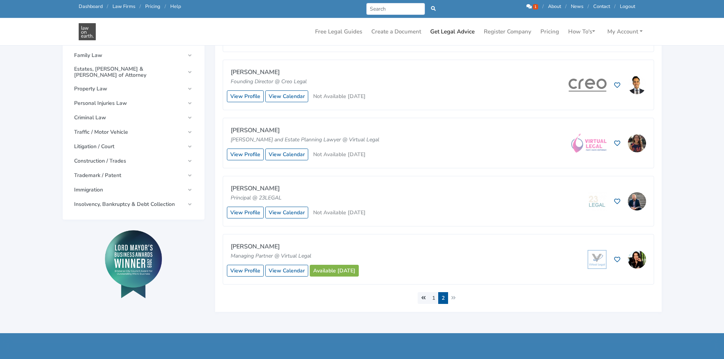
scroll to position [266, 0]
click at [340, 264] on link "Available today" at bounding box center [334, 270] width 49 height 12
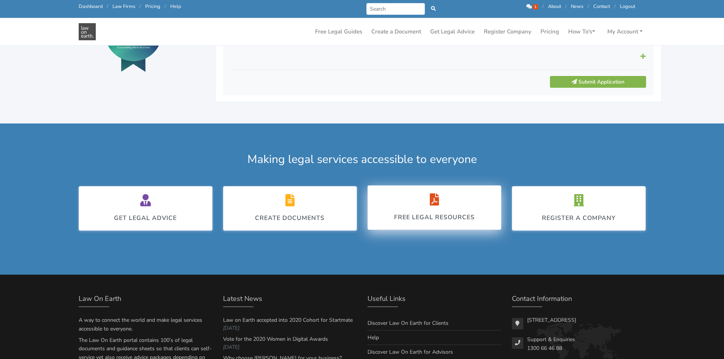
scroll to position [380, 0]
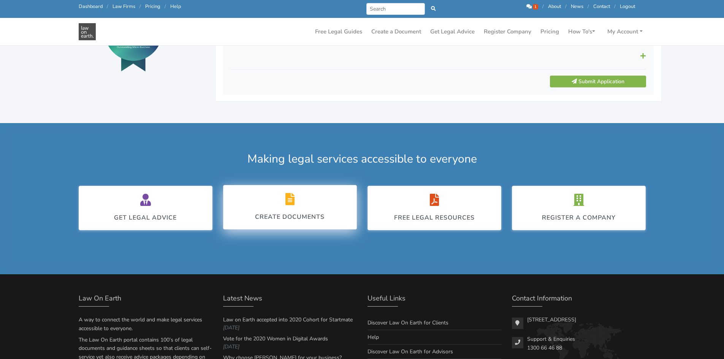
click at [287, 216] on div "Create Documents" at bounding box center [290, 216] width 70 height 9
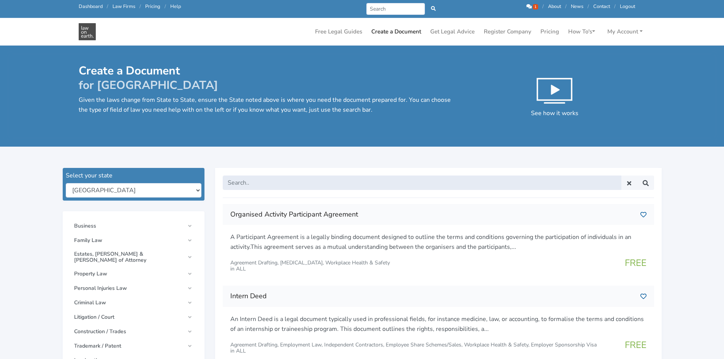
drag, startPoint x: 285, startPoint y: 183, endPoint x: 290, endPoint y: 181, distance: 5.3
click at [285, 183] on input "text" at bounding box center [422, 183] width 399 height 14
type input "software contract"
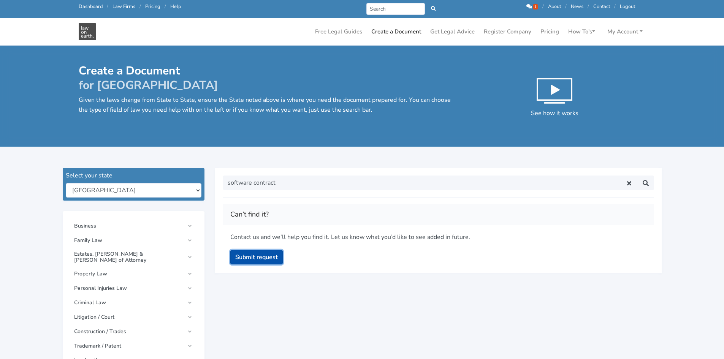
click at [269, 259] on button "Submit request" at bounding box center [256, 257] width 52 height 14
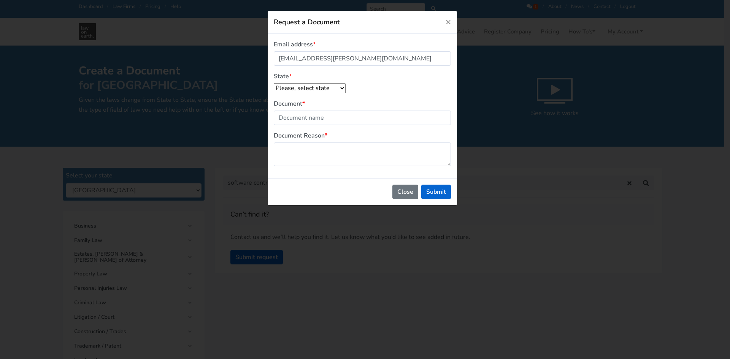
click at [318, 88] on select "Please, select state [GEOGRAPHIC_DATA] [GEOGRAPHIC_DATA] [GEOGRAPHIC_DATA] [GEO…" at bounding box center [310, 88] width 72 height 10
select select "[GEOGRAPHIC_DATA]"
click at [274, 83] on select "Please, select state [GEOGRAPHIC_DATA] [GEOGRAPHIC_DATA] [GEOGRAPHIC_DATA] [GEO…" at bounding box center [310, 88] width 72 height 10
click at [324, 118] on input "Document" at bounding box center [362, 118] width 177 height 14
type input "Software Development Contract"
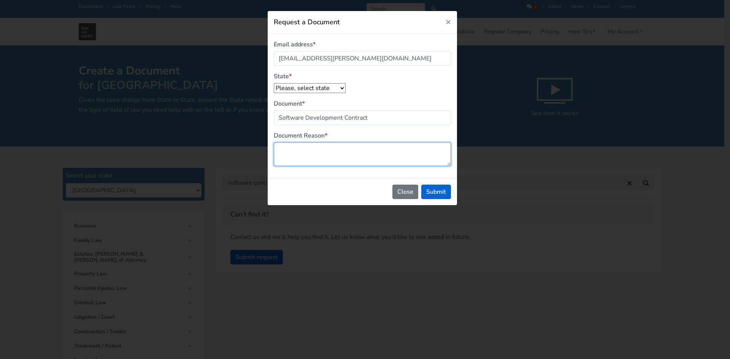
click at [323, 148] on textarea "Document Reason" at bounding box center [362, 155] width 177 height 24
type textarea "To issue a contract"
